Goal: Transaction & Acquisition: Purchase product/service

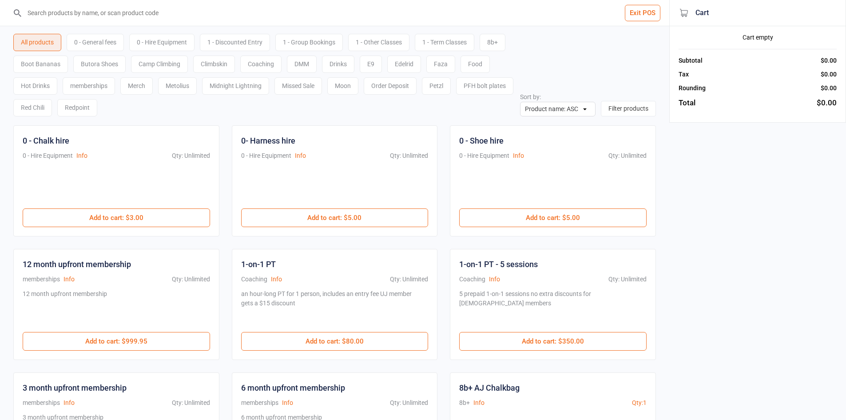
click at [162, 20] on input "search" at bounding box center [340, 13] width 634 height 26
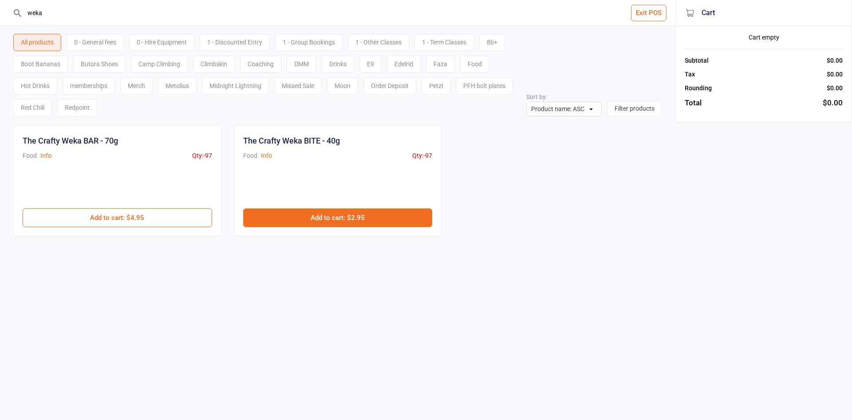
type input "weka"
click at [311, 218] on button "Add to cart : $2.95" at bounding box center [338, 217] width 190 height 19
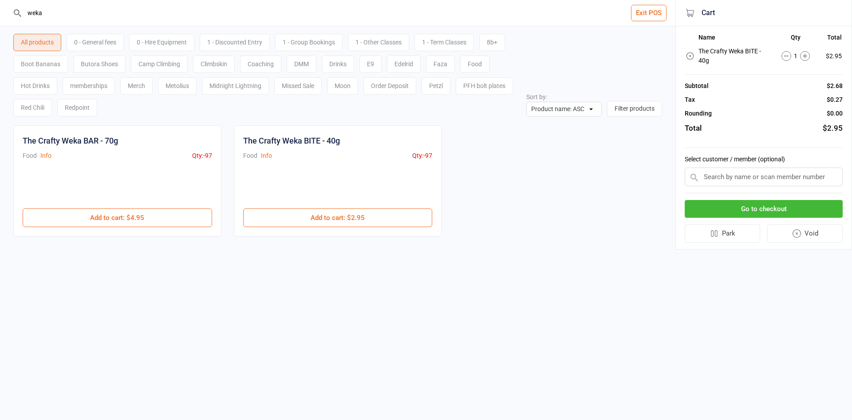
click at [746, 209] on button "Go to checkout" at bounding box center [764, 209] width 158 height 18
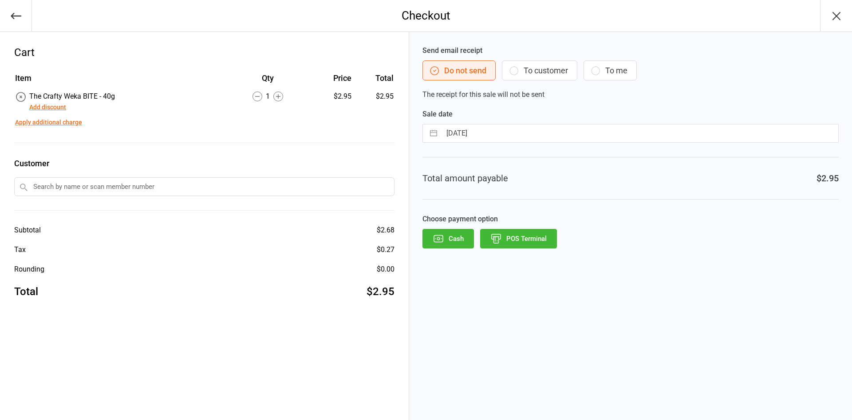
click at [44, 109] on button "Add discount" at bounding box center [47, 107] width 37 height 9
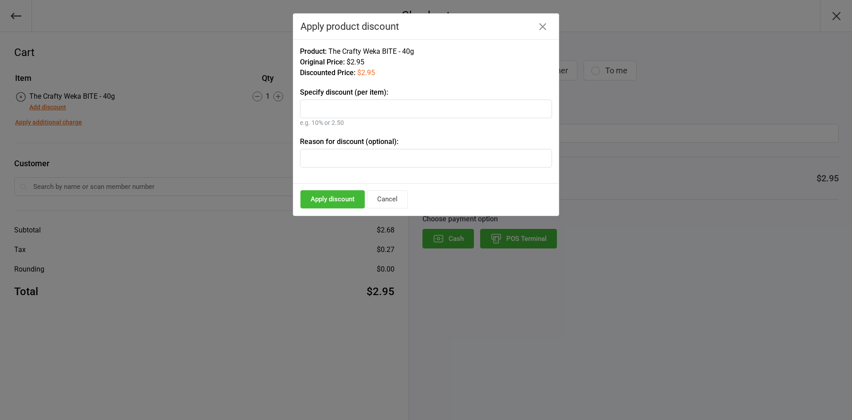
click at [359, 116] on input "text" at bounding box center [426, 108] width 252 height 19
type input "20%"
click at [337, 196] on button "Apply discount" at bounding box center [333, 199] width 64 height 18
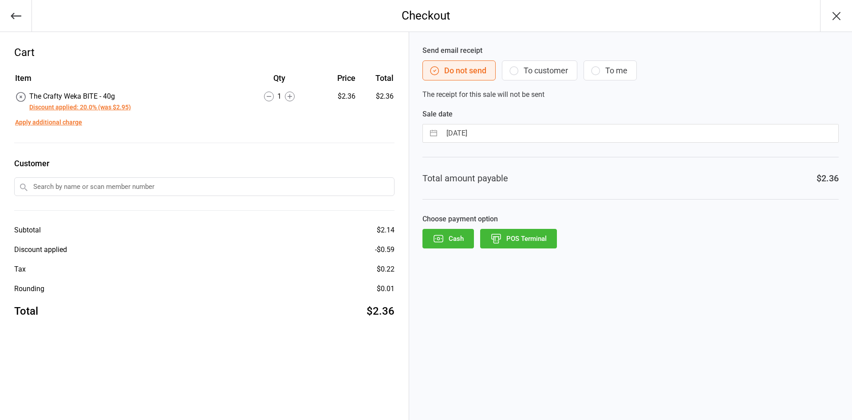
click at [526, 241] on button "POS Terminal" at bounding box center [518, 239] width 77 height 20
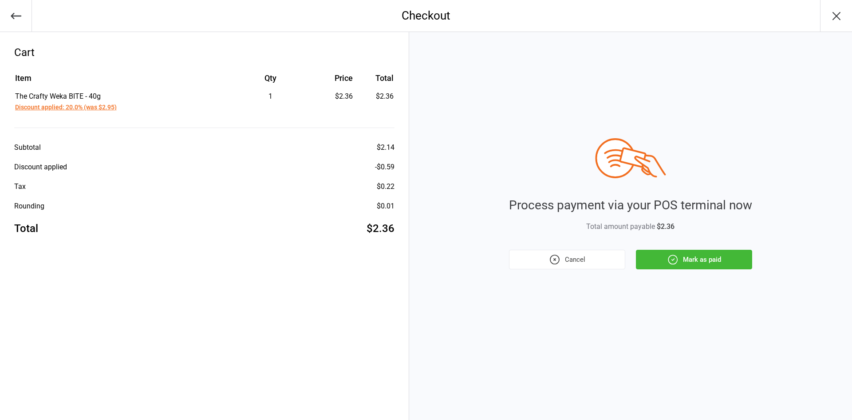
click at [686, 262] on button "Mark as paid" at bounding box center [694, 260] width 116 height 20
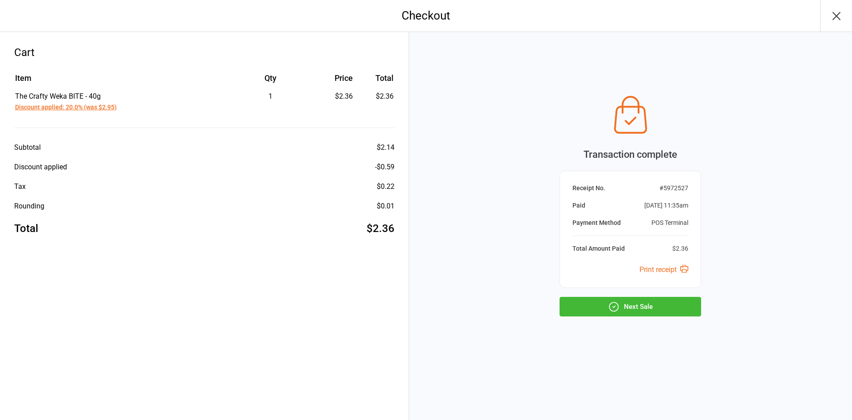
click at [650, 309] on button "Next Sale" at bounding box center [631, 307] width 142 height 20
